Goal: Task Accomplishment & Management: Complete application form

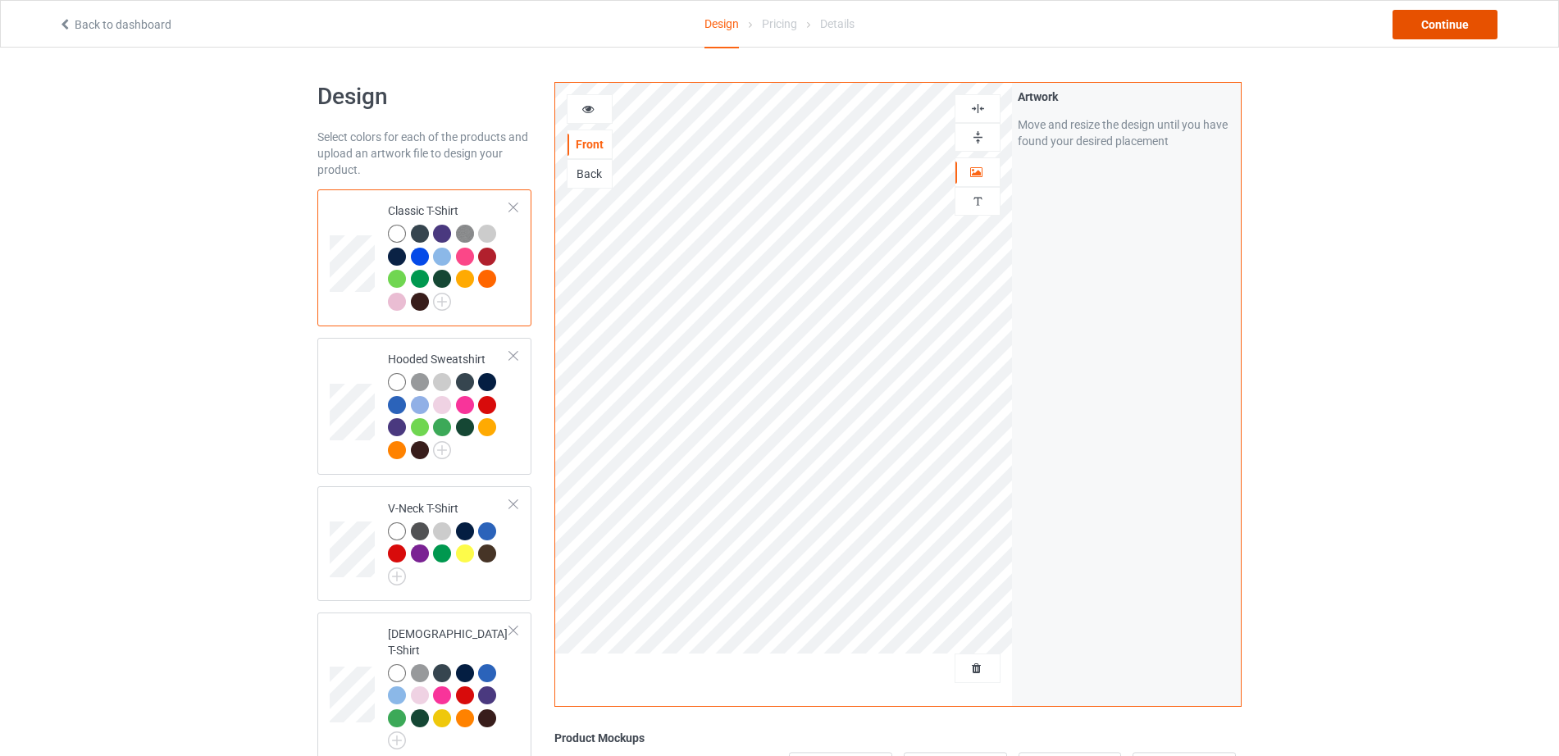
click at [1459, 22] on div "Continue" at bounding box center [1445, 25] width 105 height 30
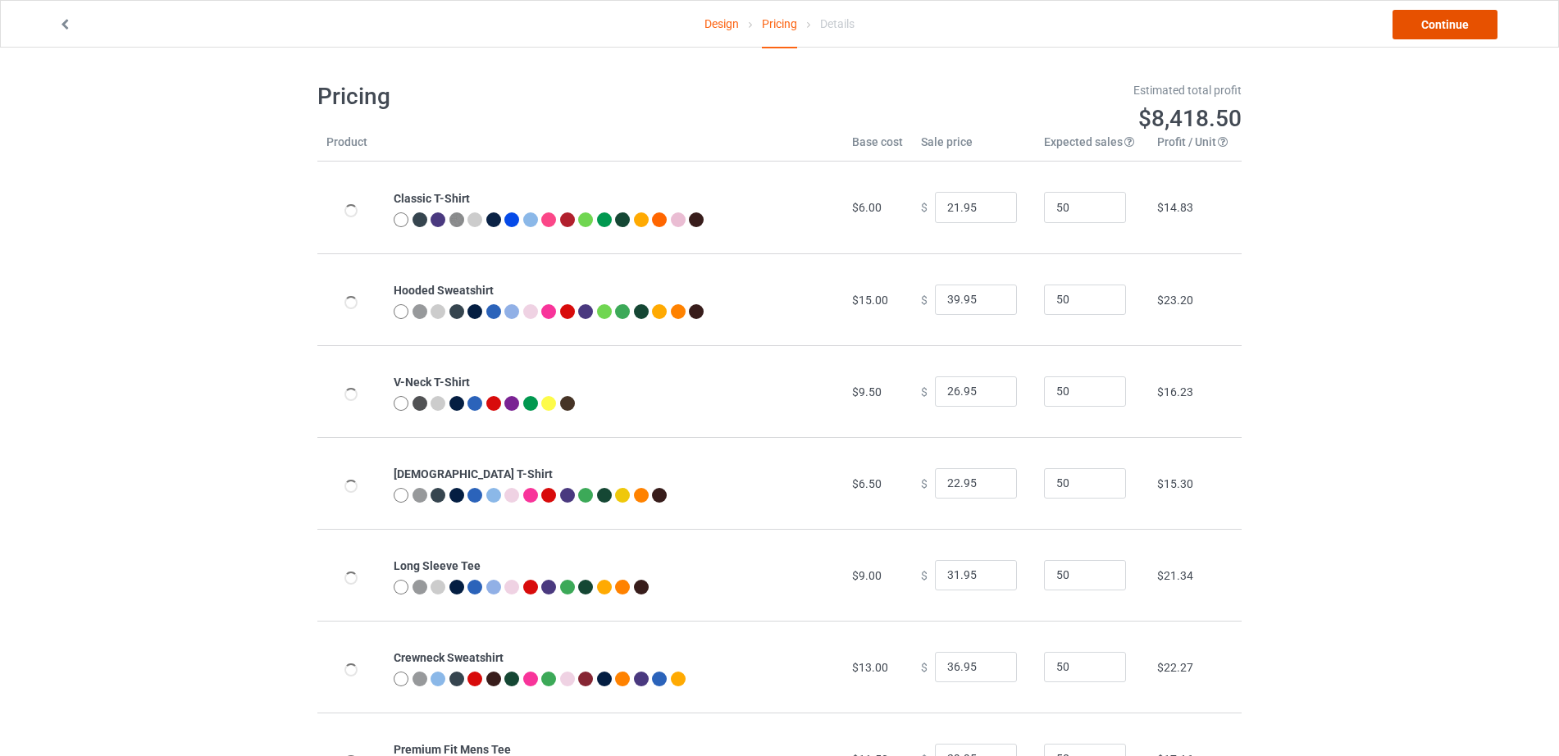
click at [1459, 22] on link "Continue" at bounding box center [1445, 25] width 105 height 30
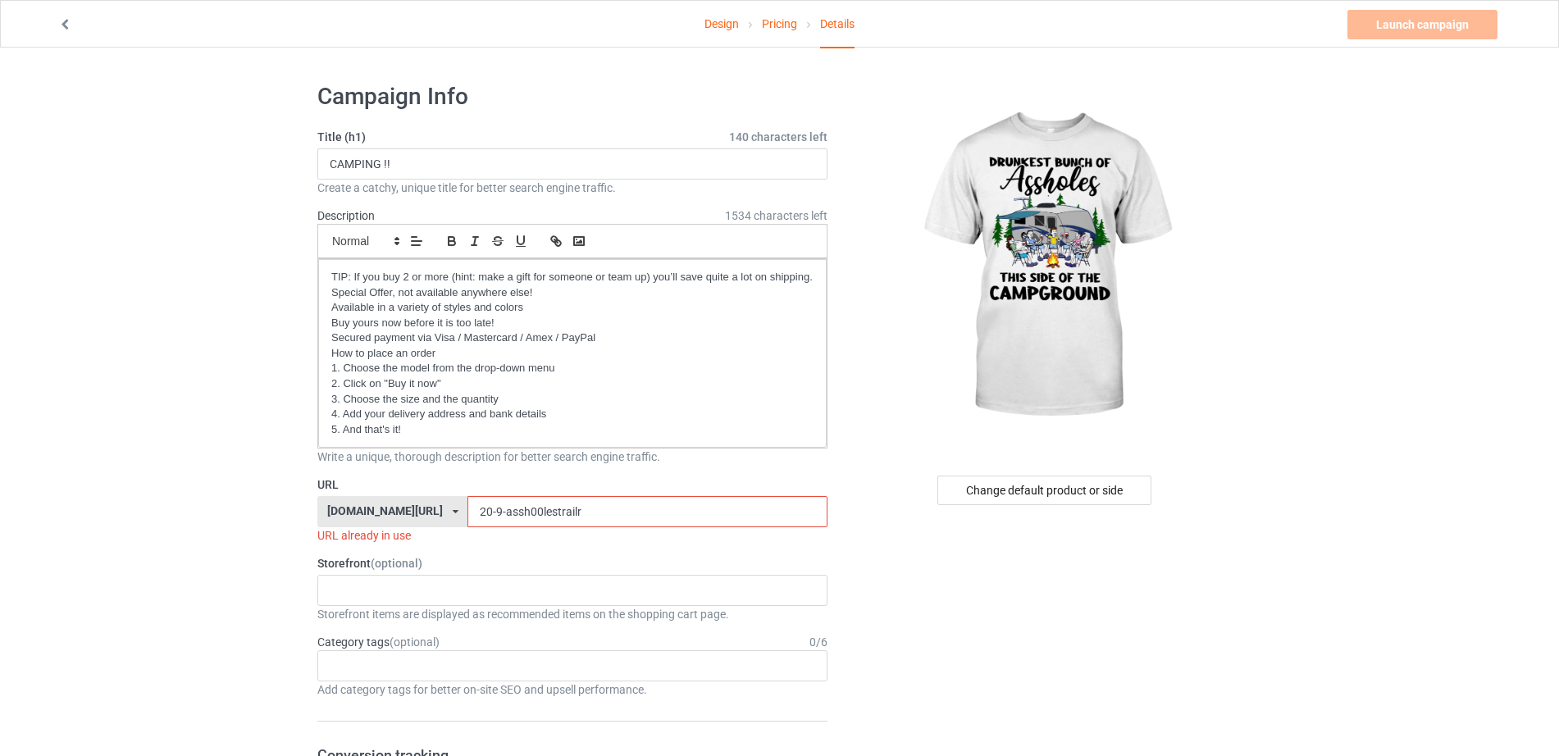
click at [468, 511] on input "20-9-assh00lestrailr" at bounding box center [647, 511] width 359 height 31
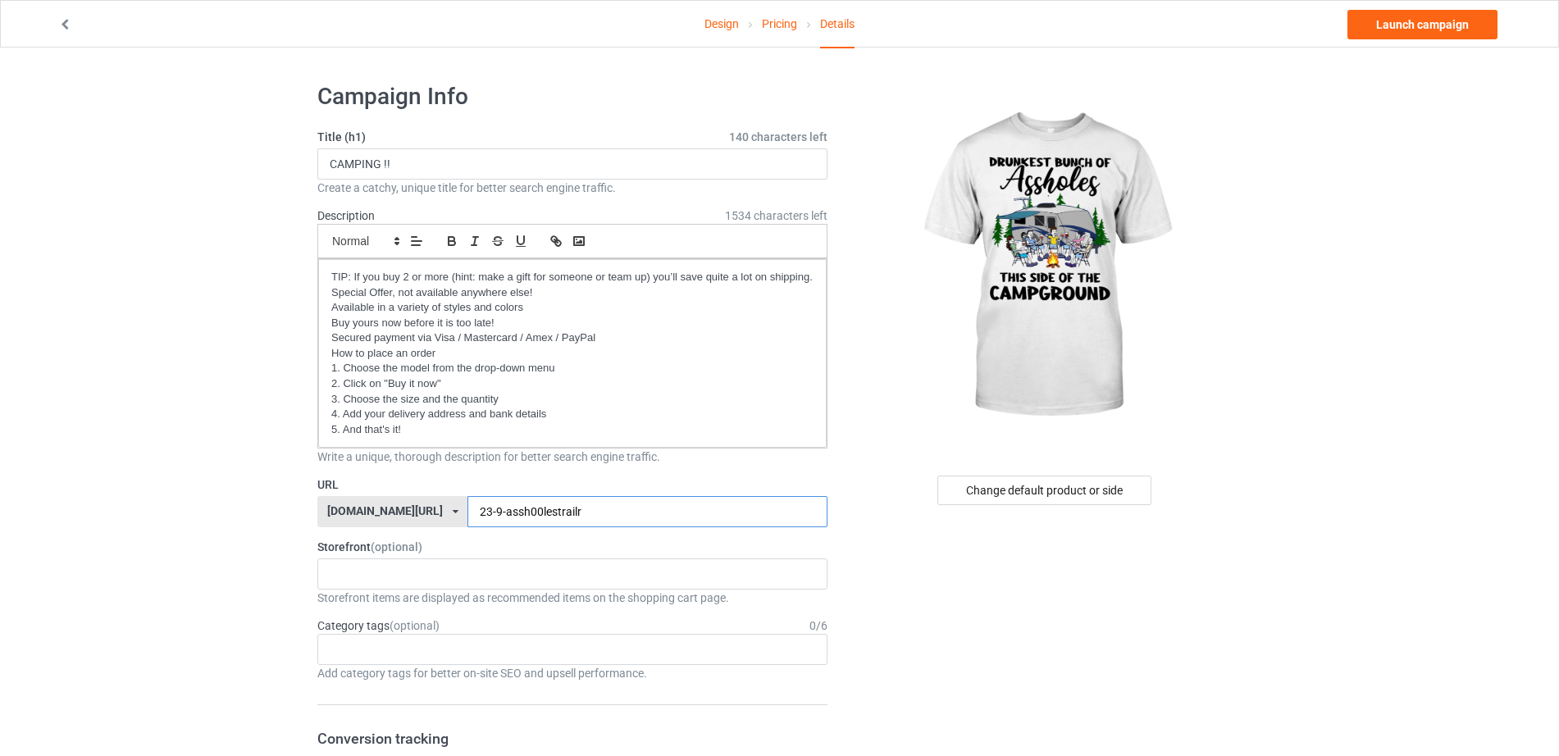
click at [534, 516] on input "23-9-assh00lestrailr" at bounding box center [647, 511] width 359 height 31
type input "23-9-assh00lestrailrs"
click at [1412, 27] on link "Launch campaign" at bounding box center [1423, 25] width 150 height 30
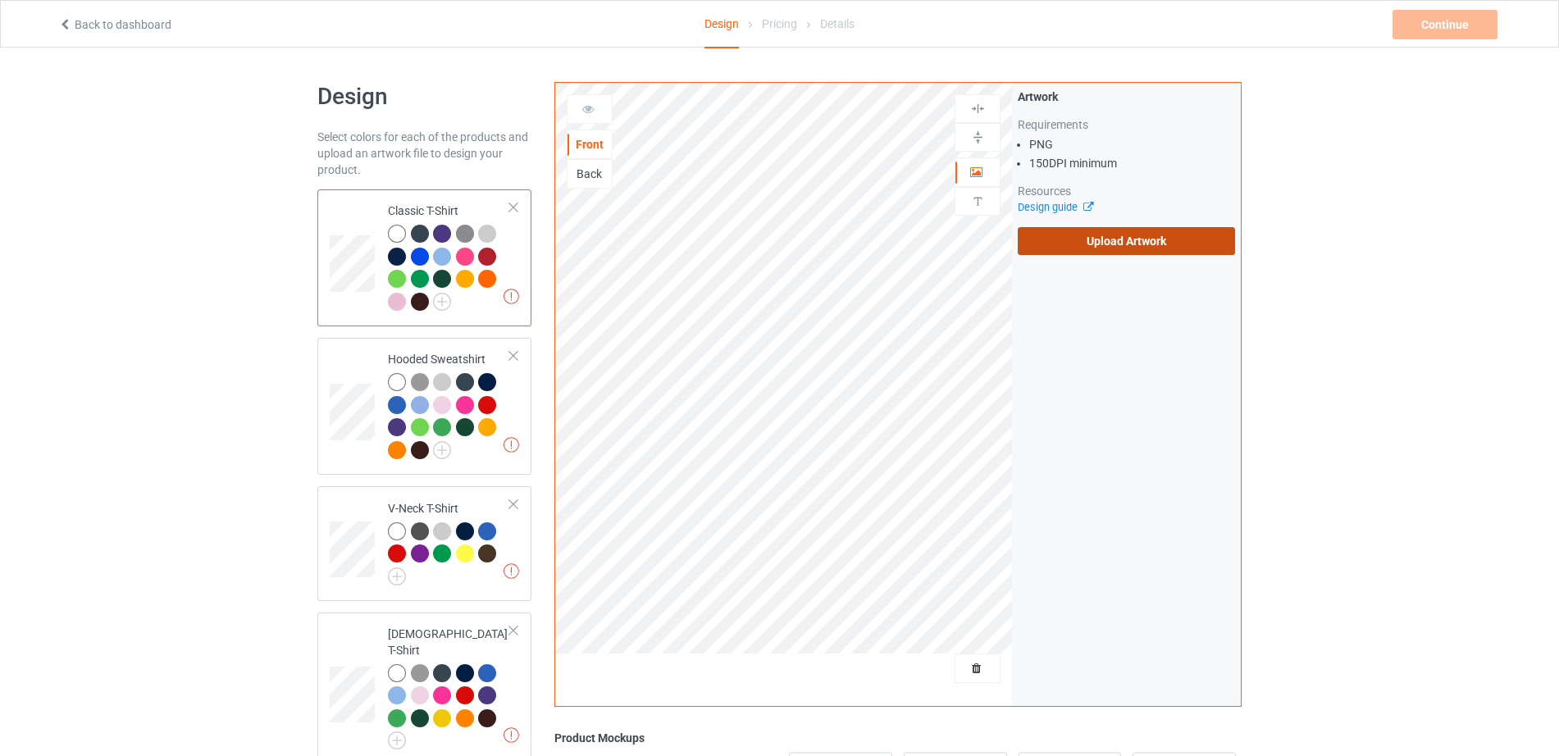
click at [1113, 230] on label "Upload Artwork" at bounding box center [1126, 241] width 217 height 28
click at [0, 0] on input "Upload Artwork" at bounding box center [0, 0] width 0 height 0
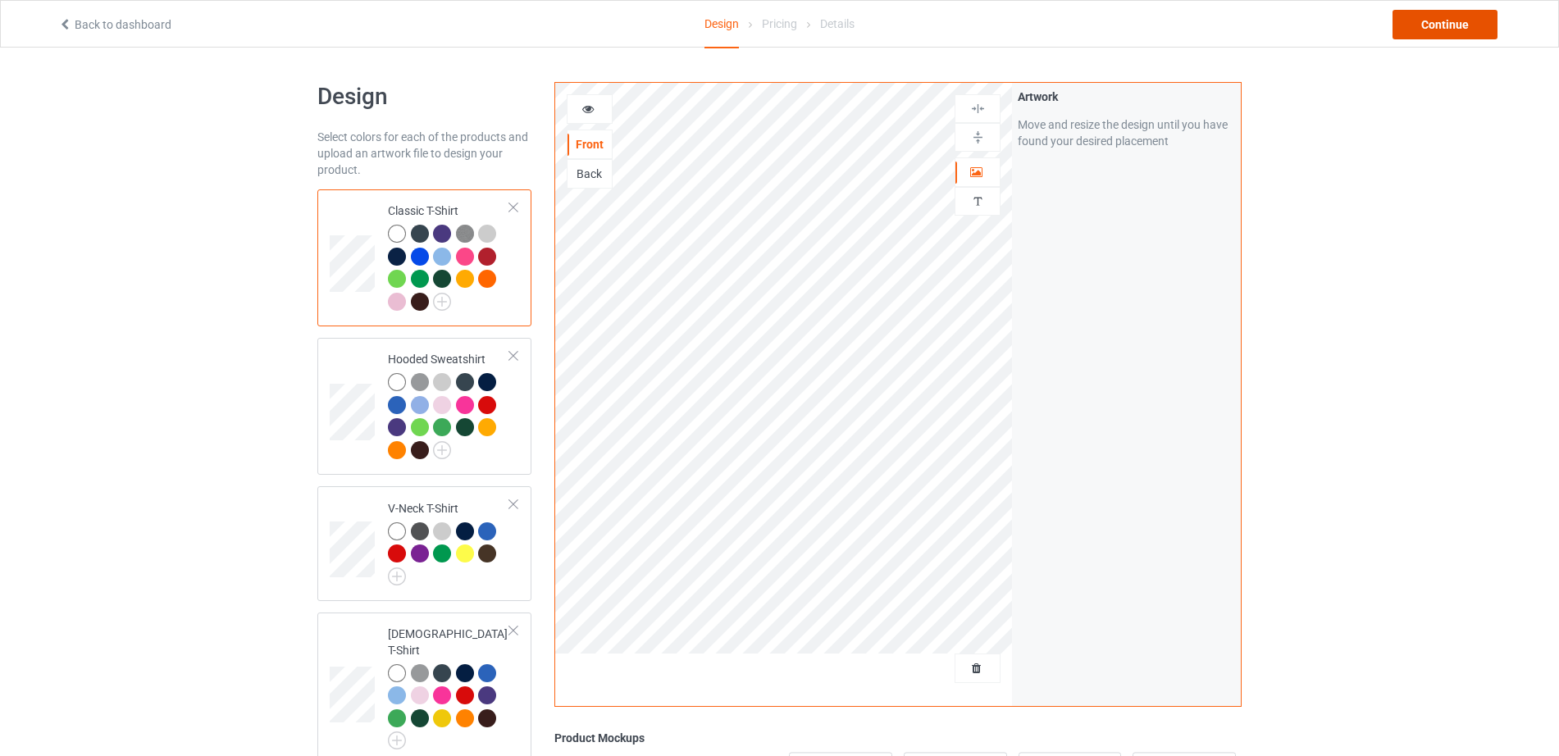
click at [1435, 28] on div "Continue" at bounding box center [1445, 25] width 105 height 30
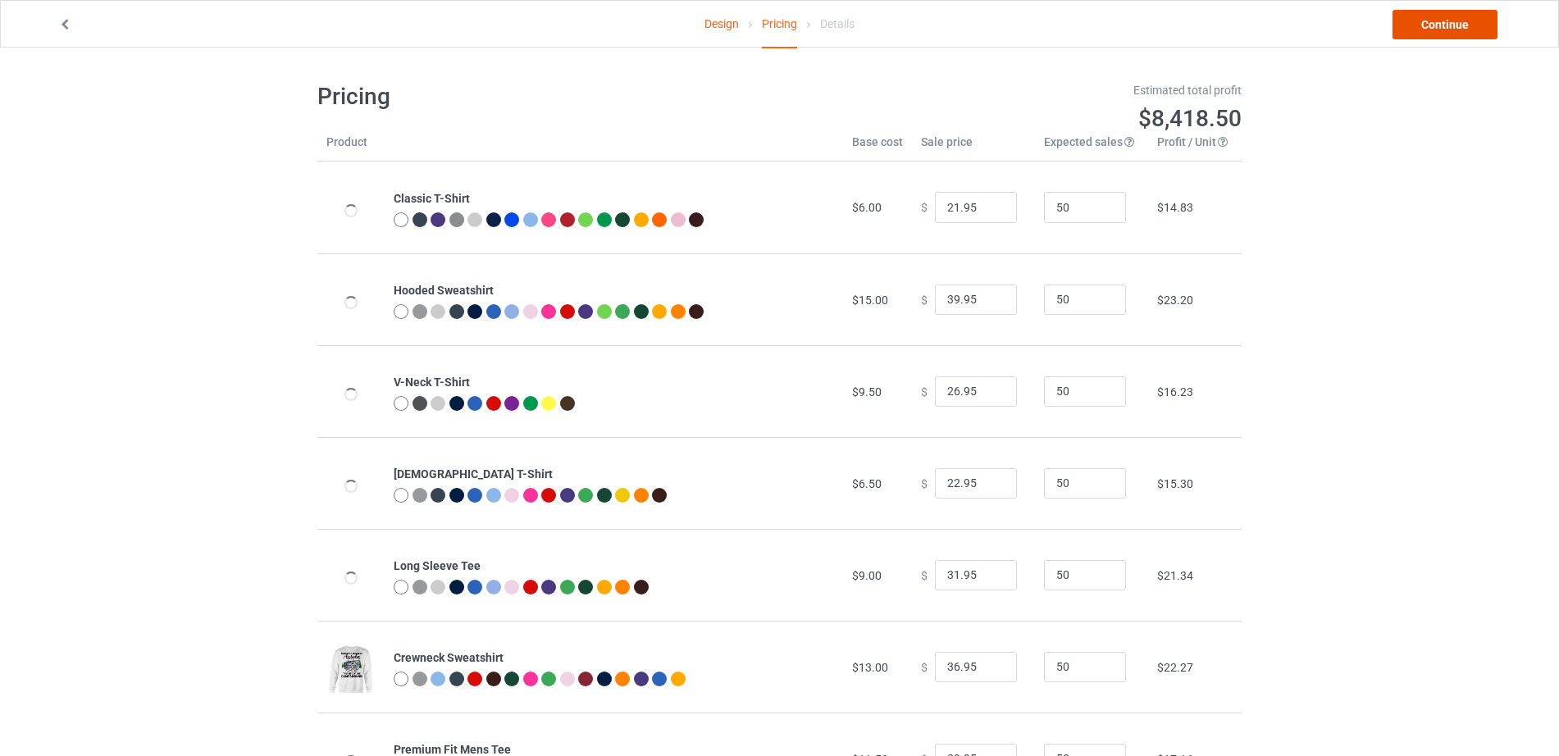
click at [1435, 28] on link "Continue" at bounding box center [1445, 25] width 105 height 30
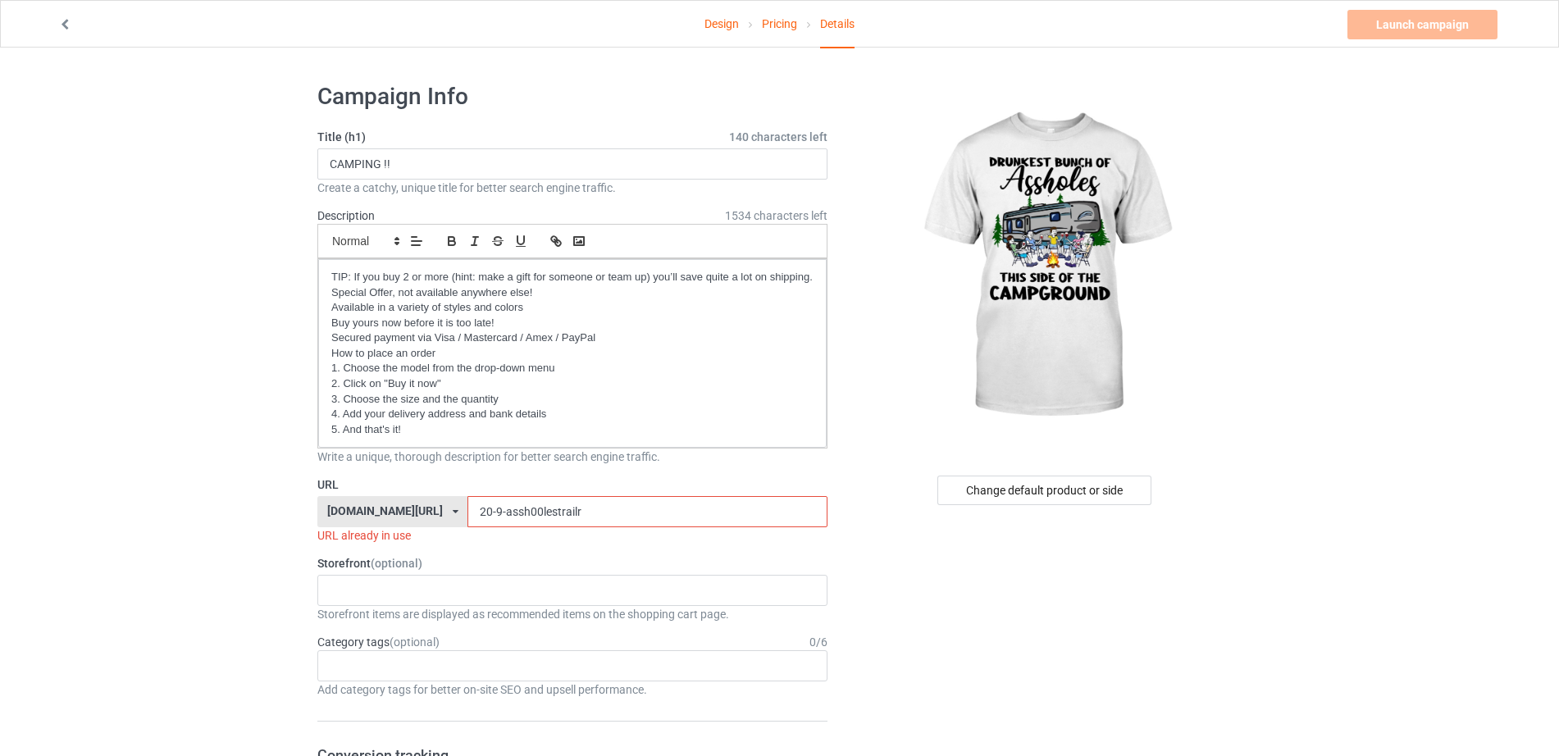
click at [468, 516] on input "20-9-assh00lestrailr" at bounding box center [647, 511] width 359 height 31
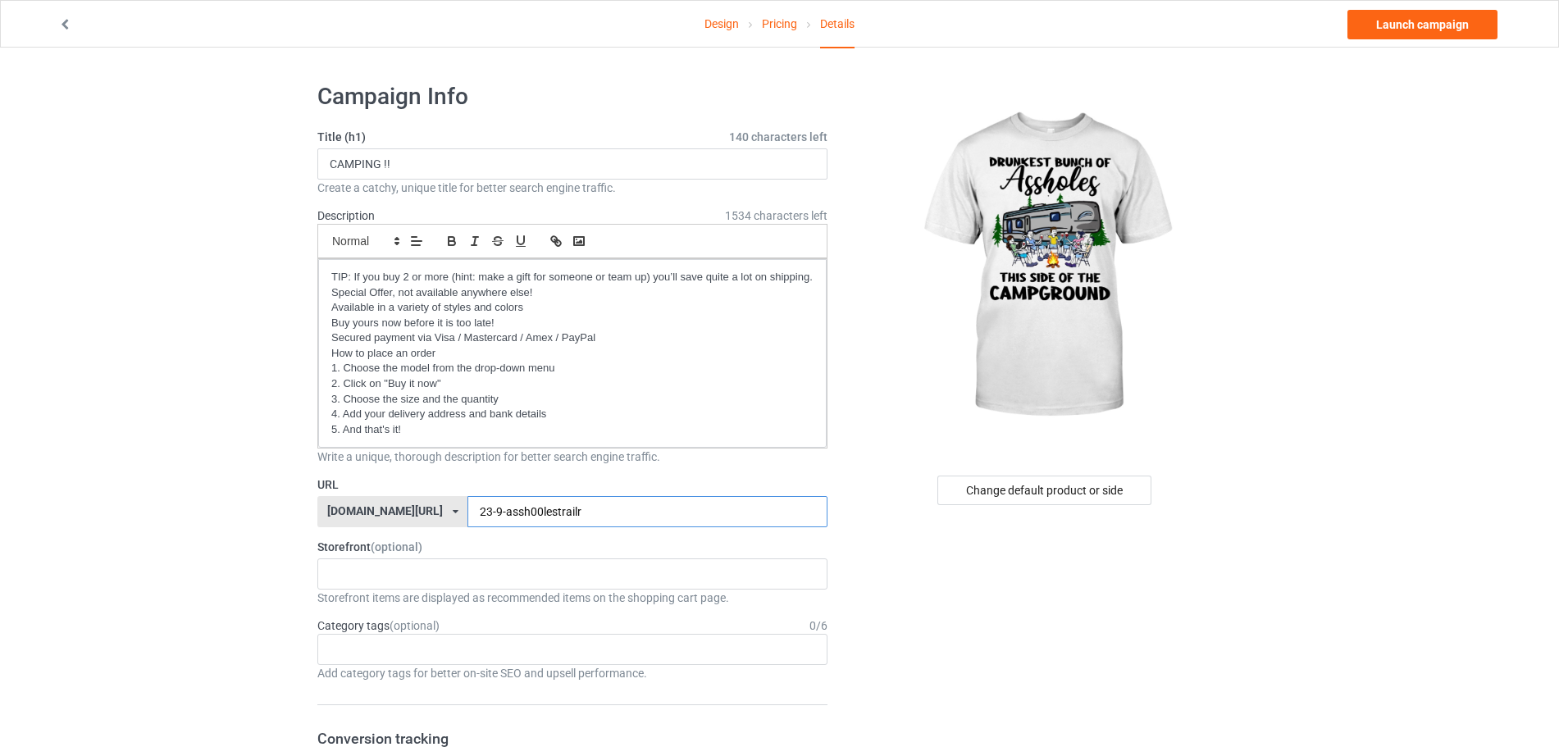
click at [591, 502] on input "23-9-assh00lestrailr" at bounding box center [647, 511] width 359 height 31
type input "23-9-assh00les5w"
click at [1418, 39] on link "Launch campaign" at bounding box center [1423, 25] width 150 height 30
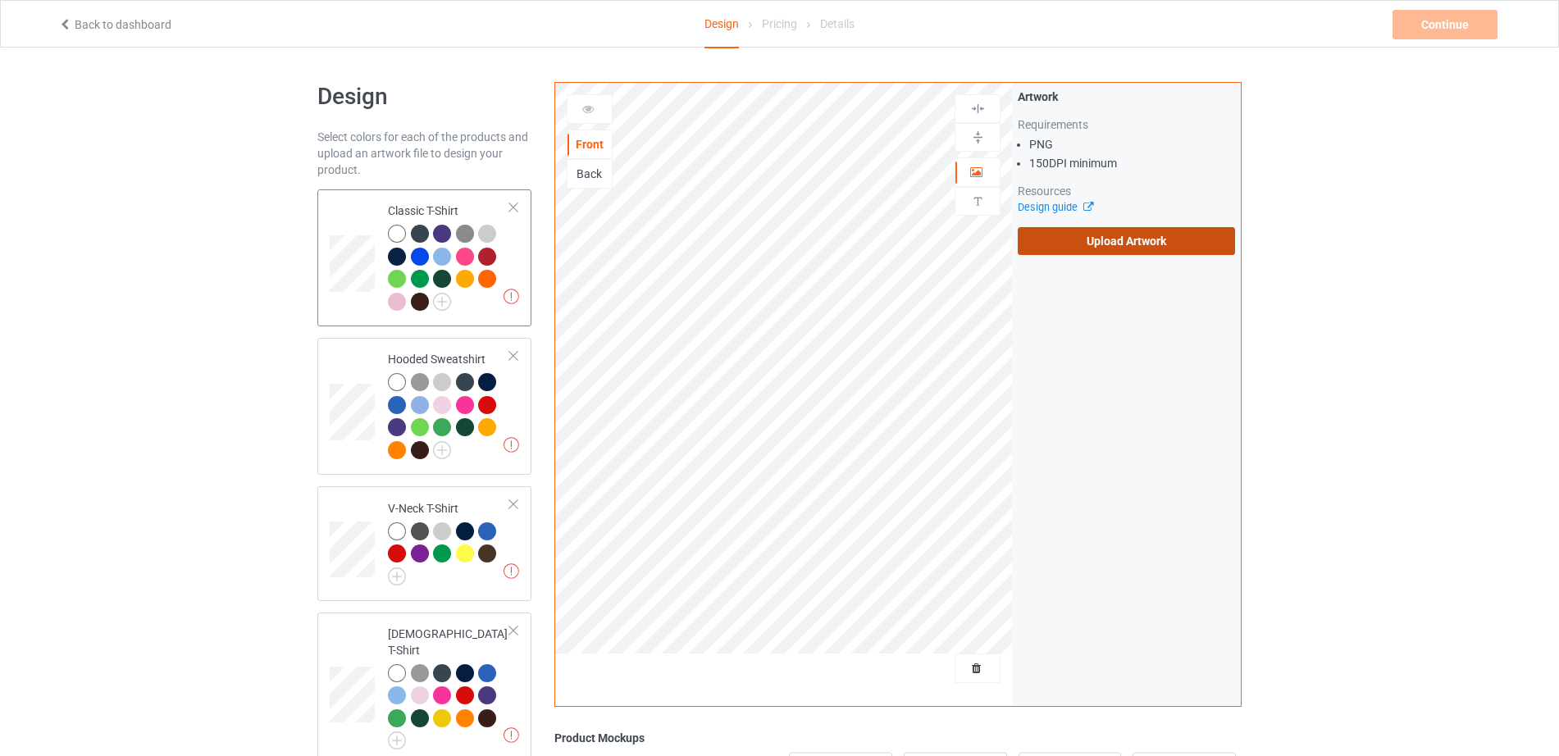
click at [1045, 249] on label "Upload Artwork" at bounding box center [1126, 241] width 217 height 28
click at [0, 0] on input "Upload Artwork" at bounding box center [0, 0] width 0 height 0
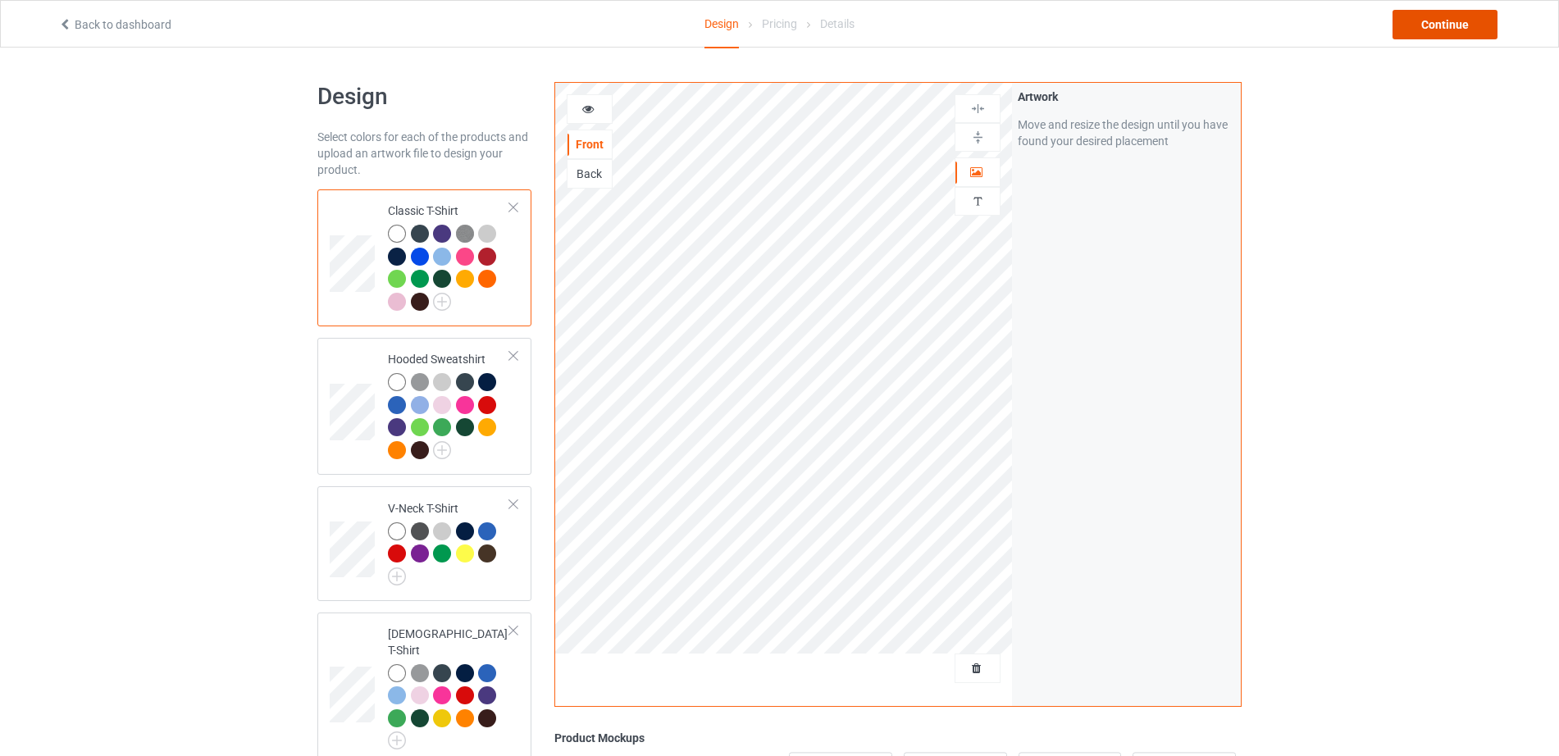
click at [1419, 30] on div "Continue" at bounding box center [1445, 25] width 105 height 30
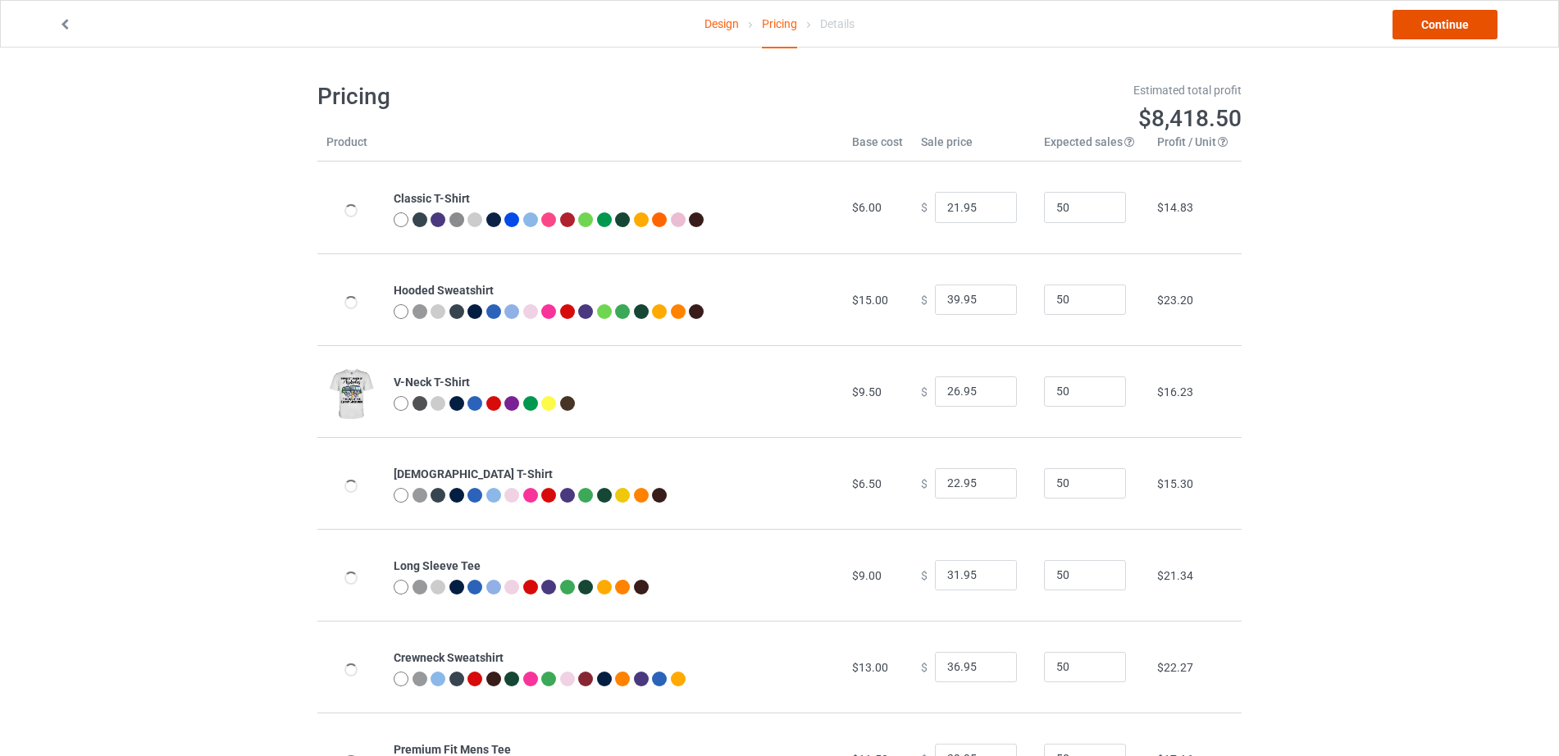
click at [1419, 30] on link "Continue" at bounding box center [1445, 25] width 105 height 30
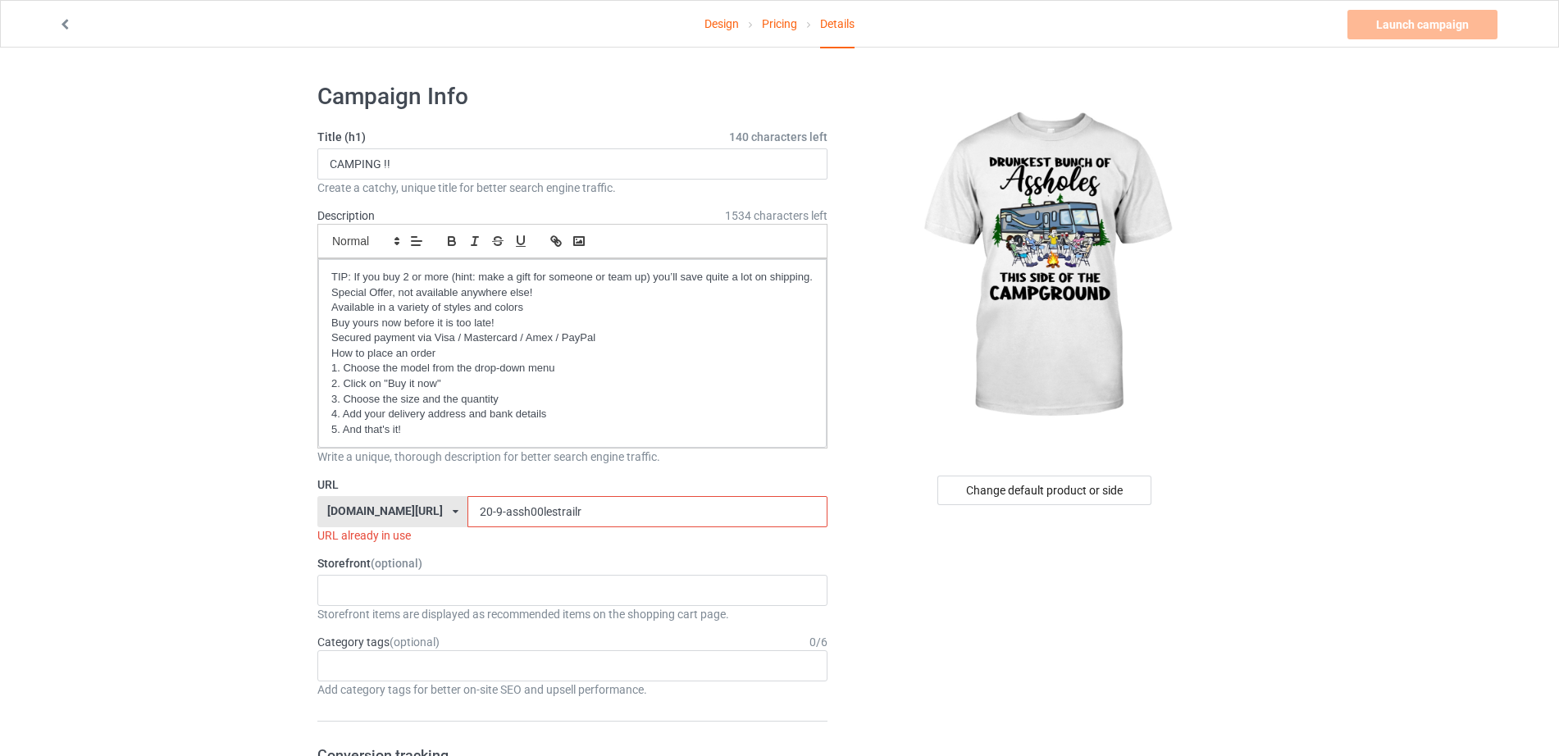
click at [468, 511] on input "20-9-assh00lestrailr" at bounding box center [647, 511] width 359 height 31
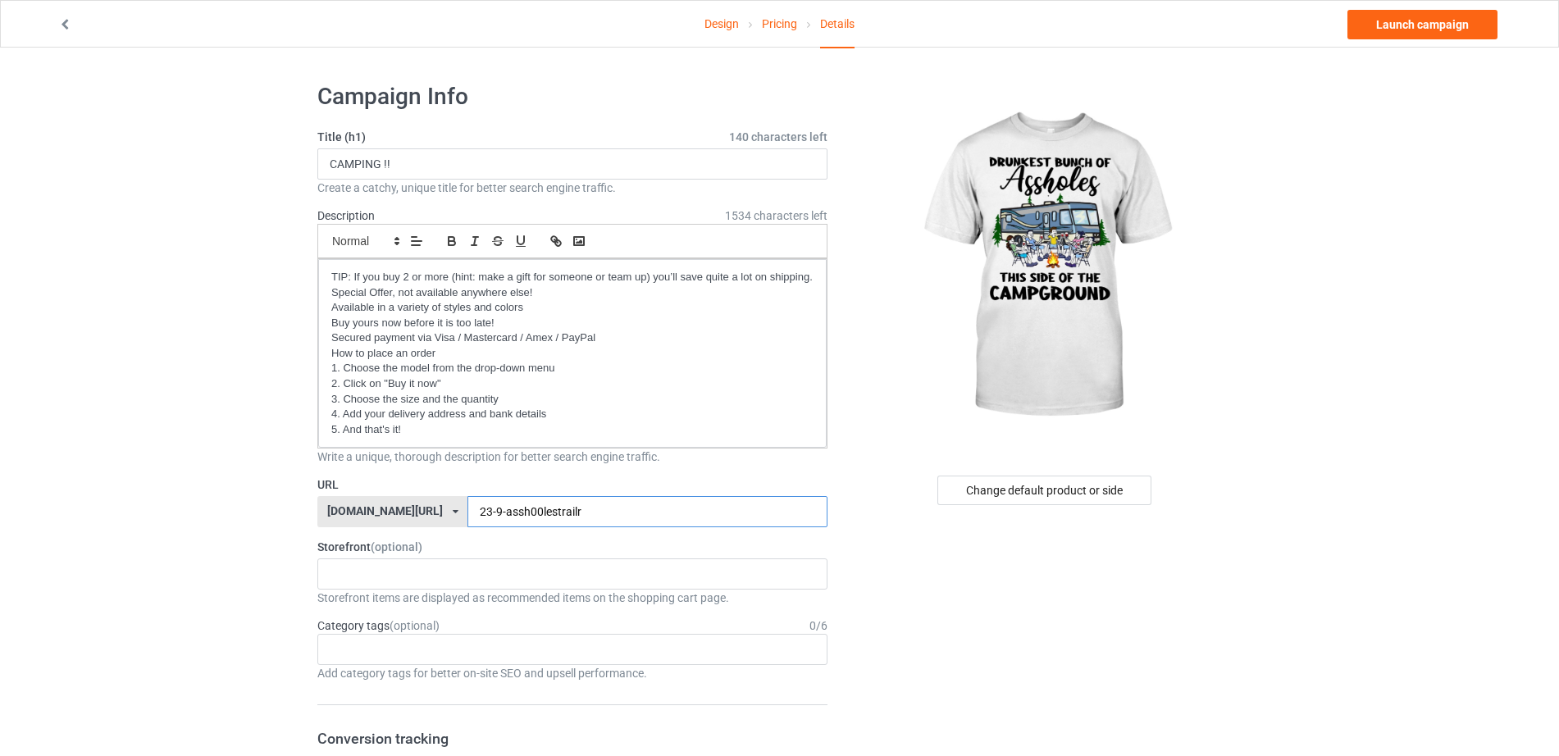
click at [554, 513] on input "23-9-assh00lestrailr" at bounding box center [647, 511] width 359 height 31
type input "23-9-assh00lescla"
click at [1440, 34] on link "Launch campaign" at bounding box center [1423, 25] width 150 height 30
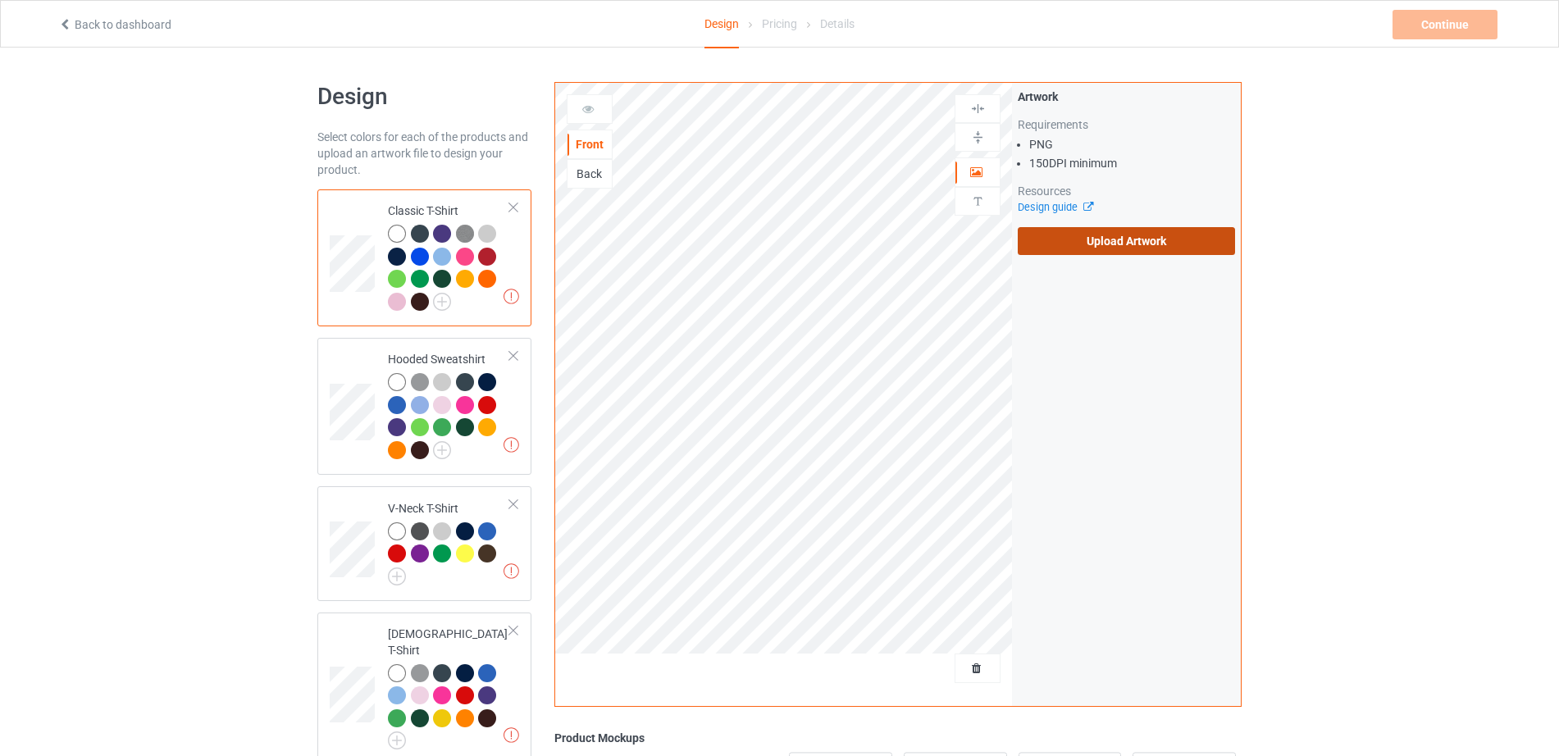
click at [1072, 241] on label "Upload Artwork" at bounding box center [1126, 241] width 217 height 28
click at [0, 0] on input "Upload Artwork" at bounding box center [0, 0] width 0 height 0
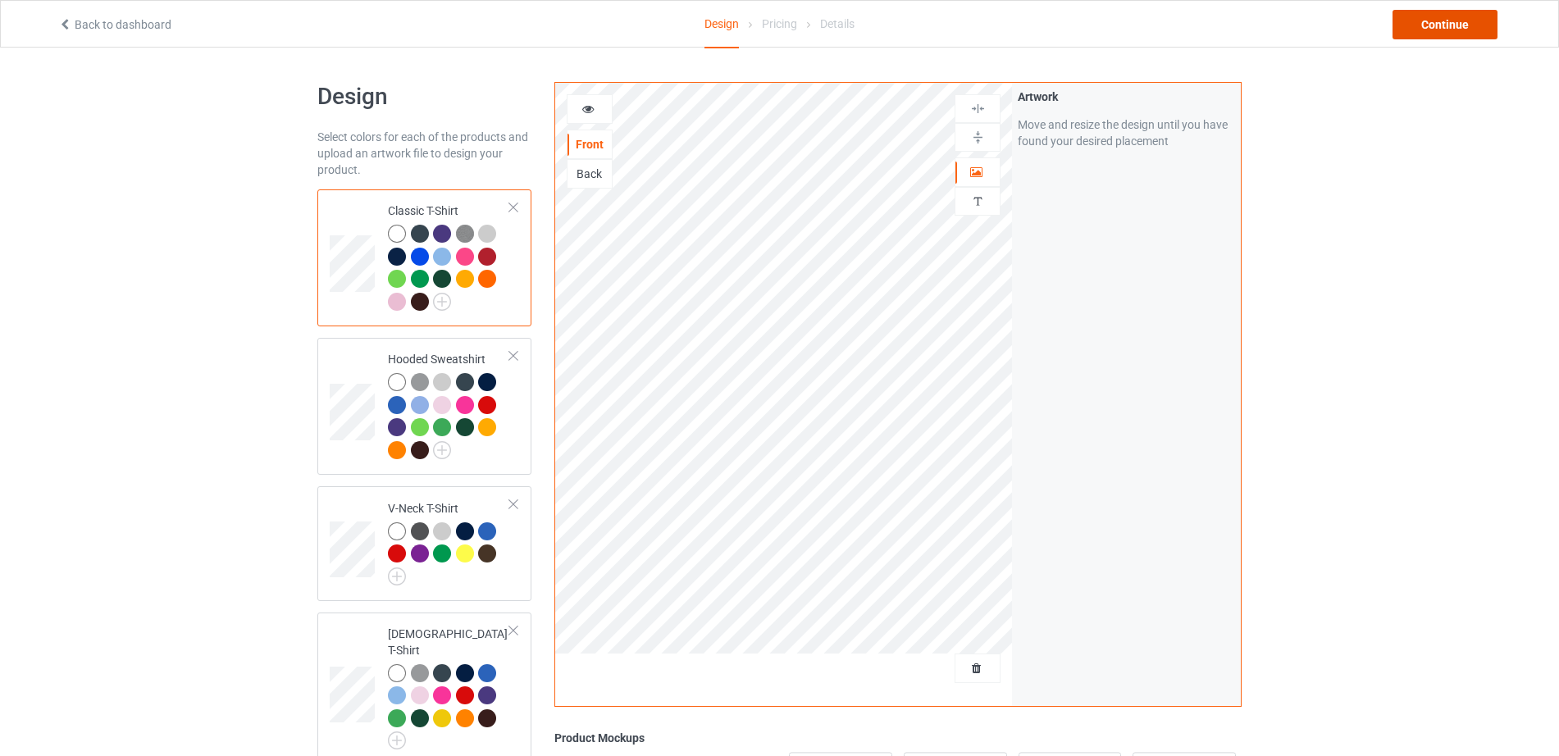
click at [1445, 25] on div "Continue" at bounding box center [1445, 25] width 105 height 30
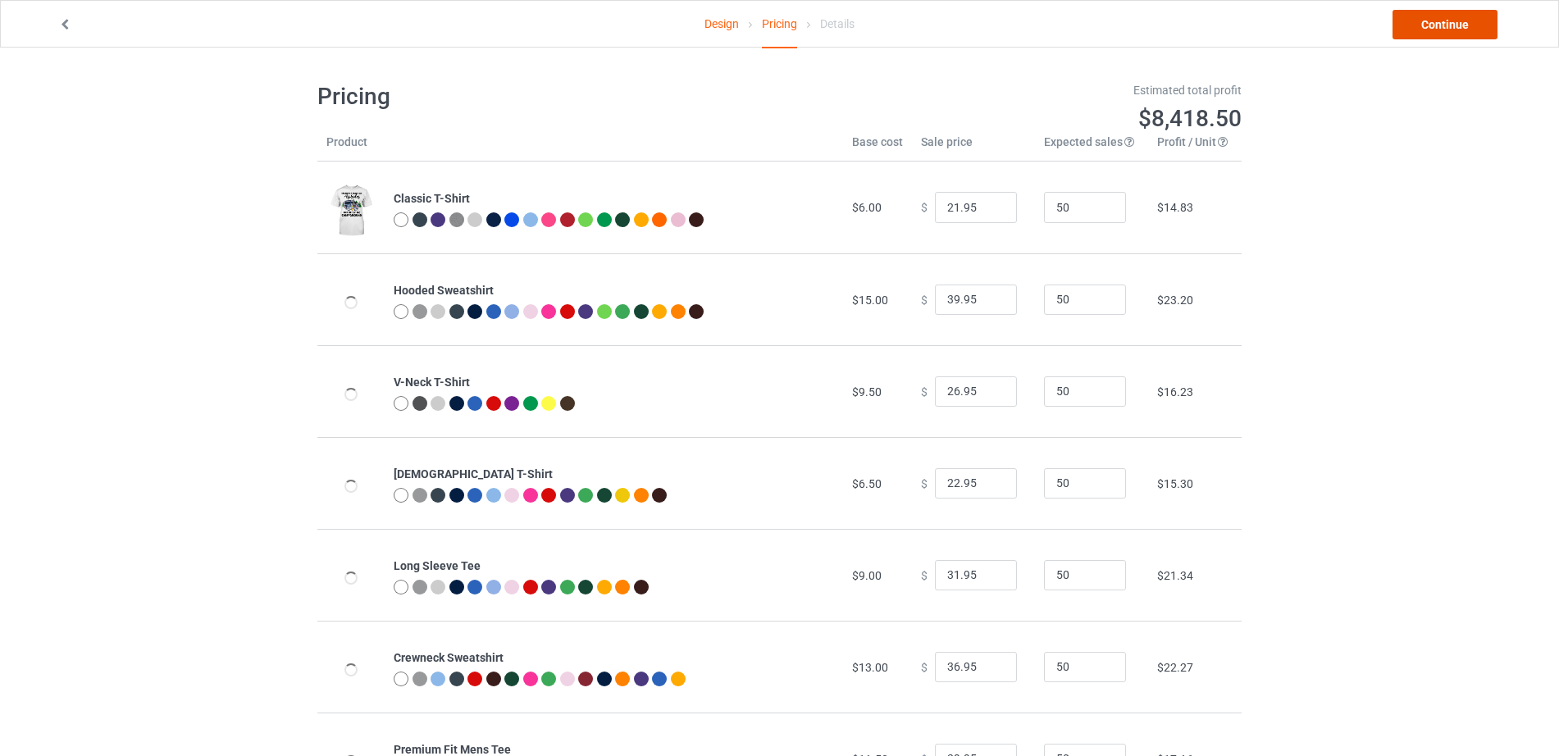
click at [1445, 25] on link "Continue" at bounding box center [1445, 25] width 105 height 30
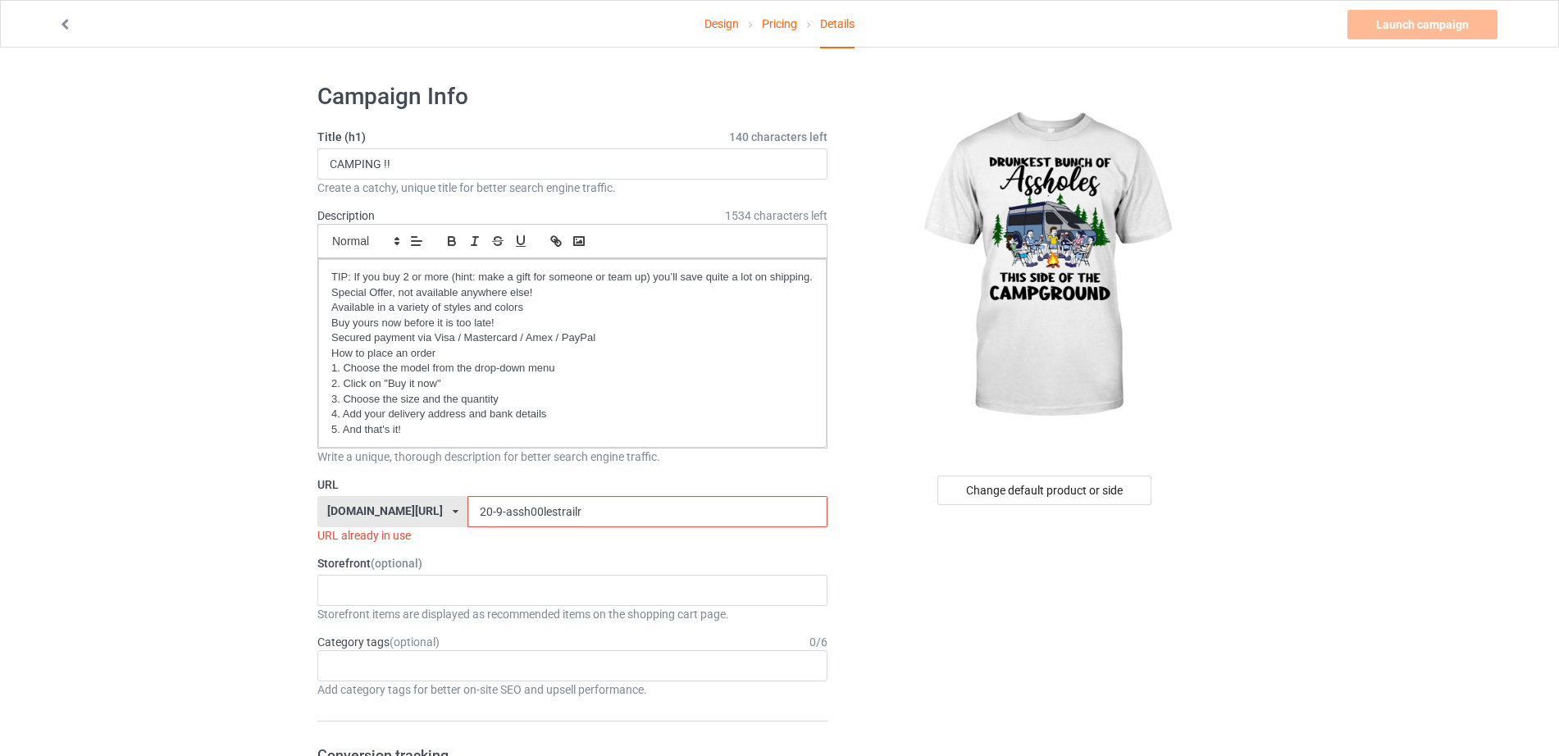
click at [468, 511] on input "20-9-assh00lestrailr" at bounding box center [647, 511] width 359 height 31
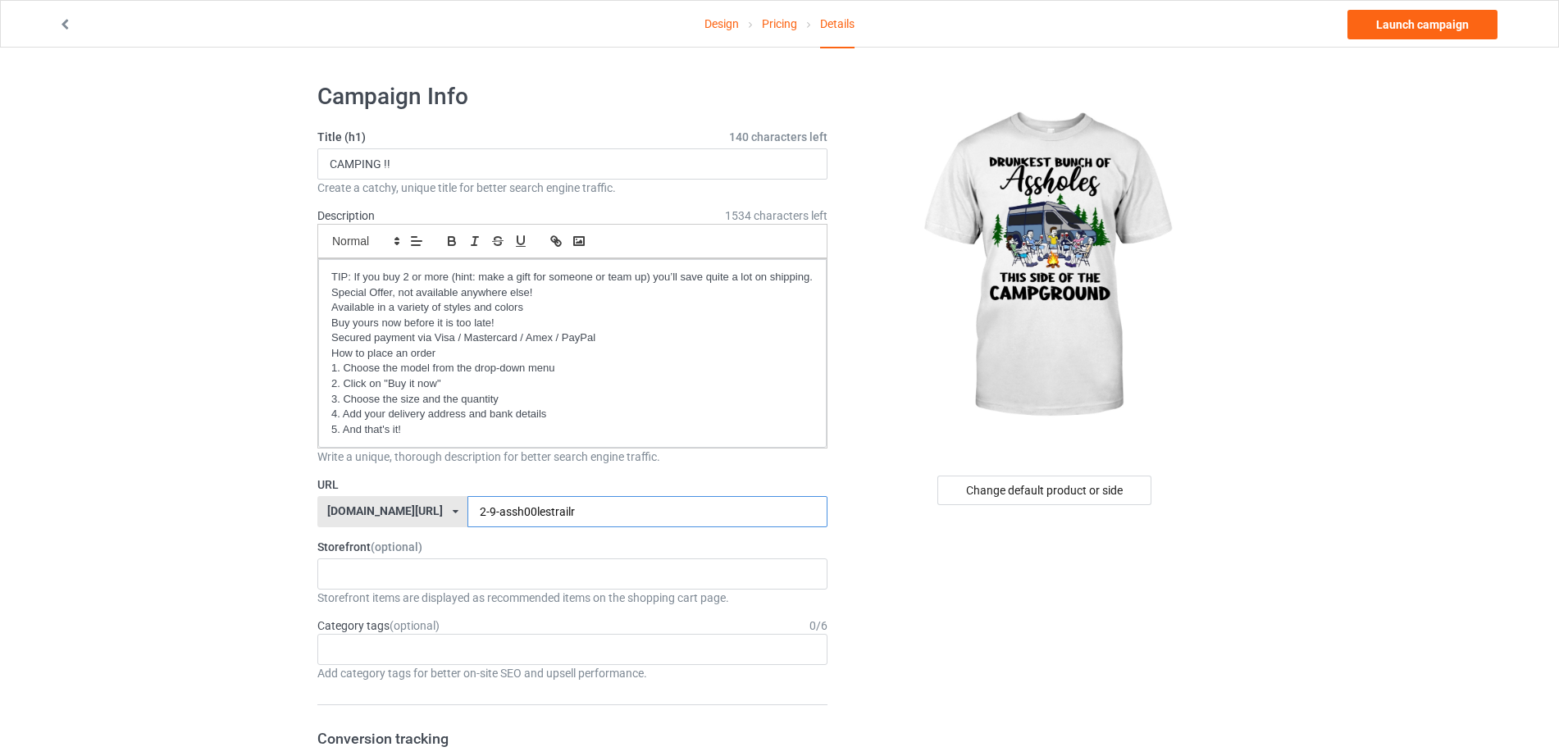
click at [543, 513] on input "2-9-assh00lestrailr" at bounding box center [647, 511] width 359 height 31
click at [468, 513] on input "2-9-assh00lesclb" at bounding box center [647, 511] width 359 height 31
type input "23-9-assh00lesclb"
click at [1392, 33] on link "Launch campaign" at bounding box center [1423, 25] width 150 height 30
